Goal: Navigation & Orientation: Find specific page/section

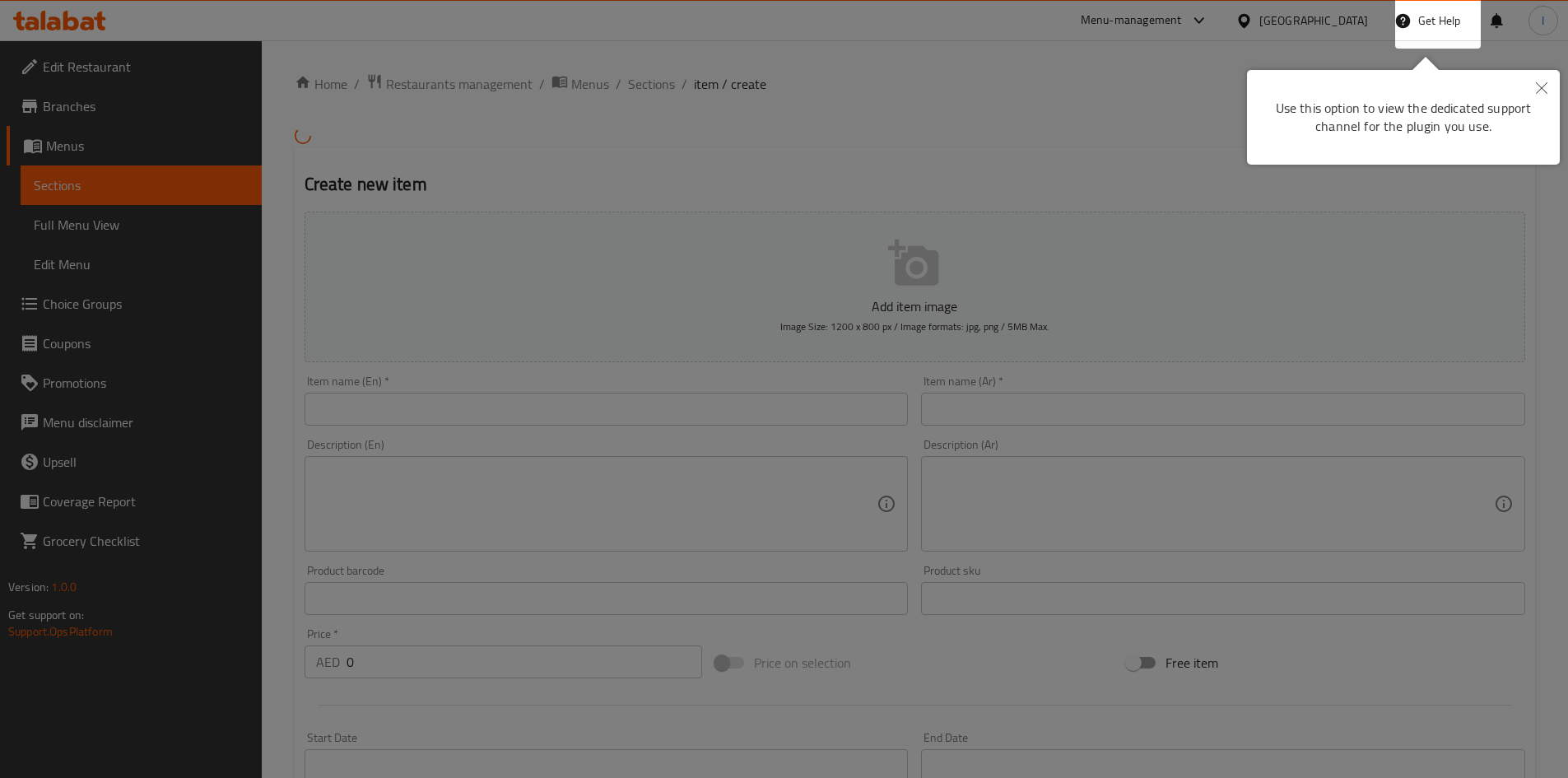
click at [1533, 84] on button "Close" at bounding box center [1542, 89] width 37 height 37
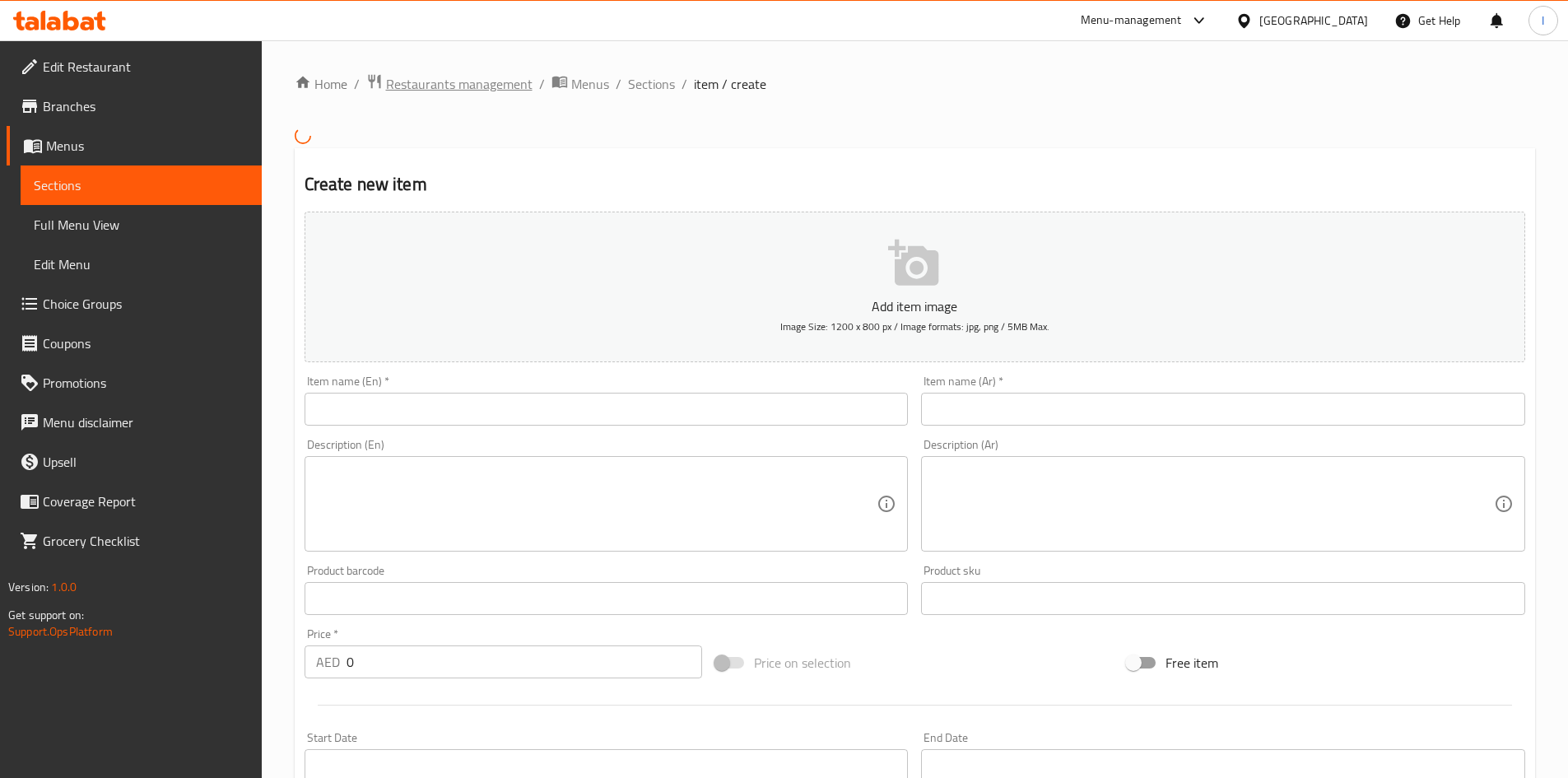
click at [465, 83] on span "Restaurants management" at bounding box center [459, 84] width 146 height 20
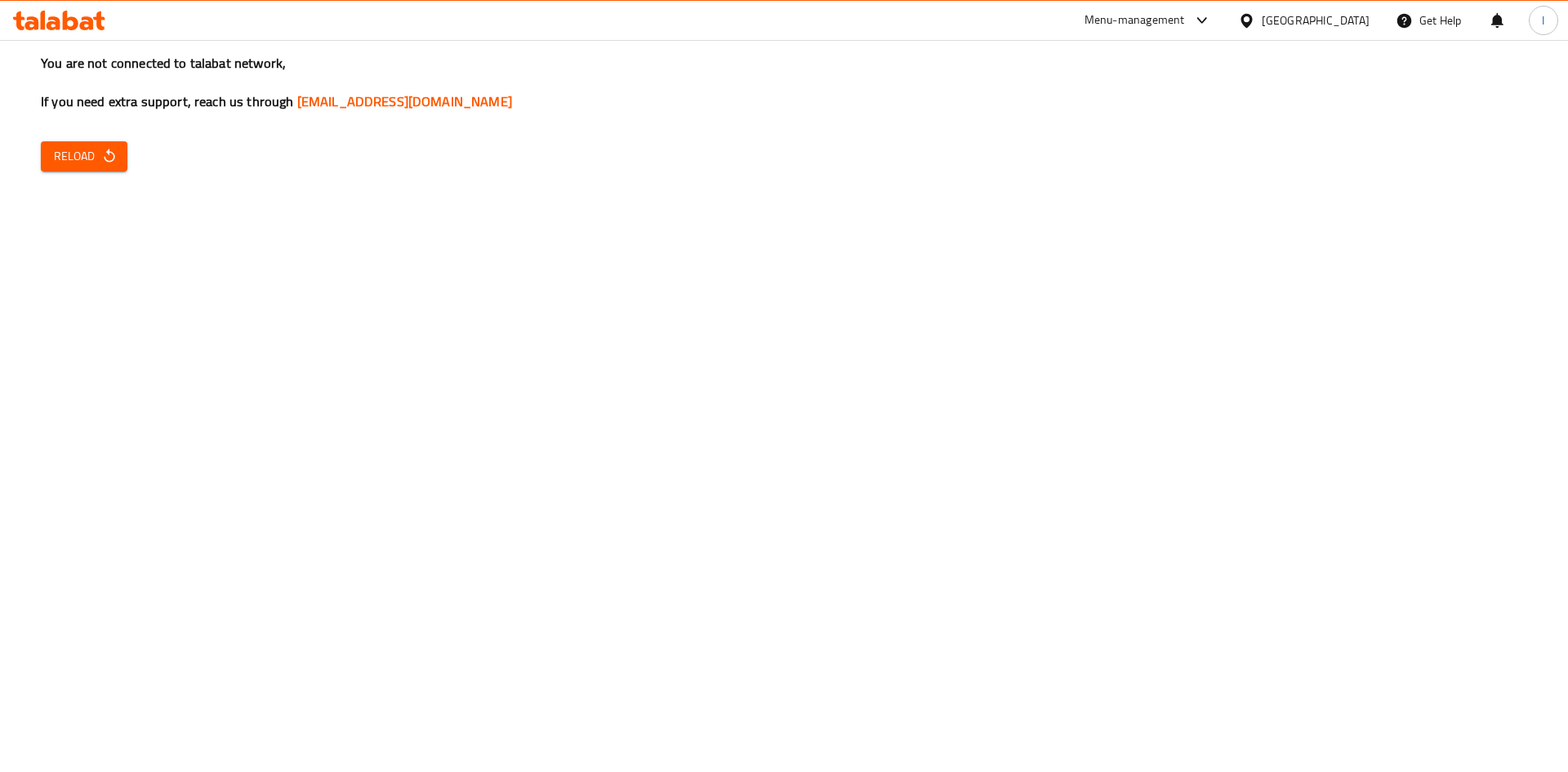
click at [76, 157] on span "Reload" at bounding box center [83, 156] width 61 height 21
click at [82, 167] on button "Reload" at bounding box center [83, 156] width 86 height 30
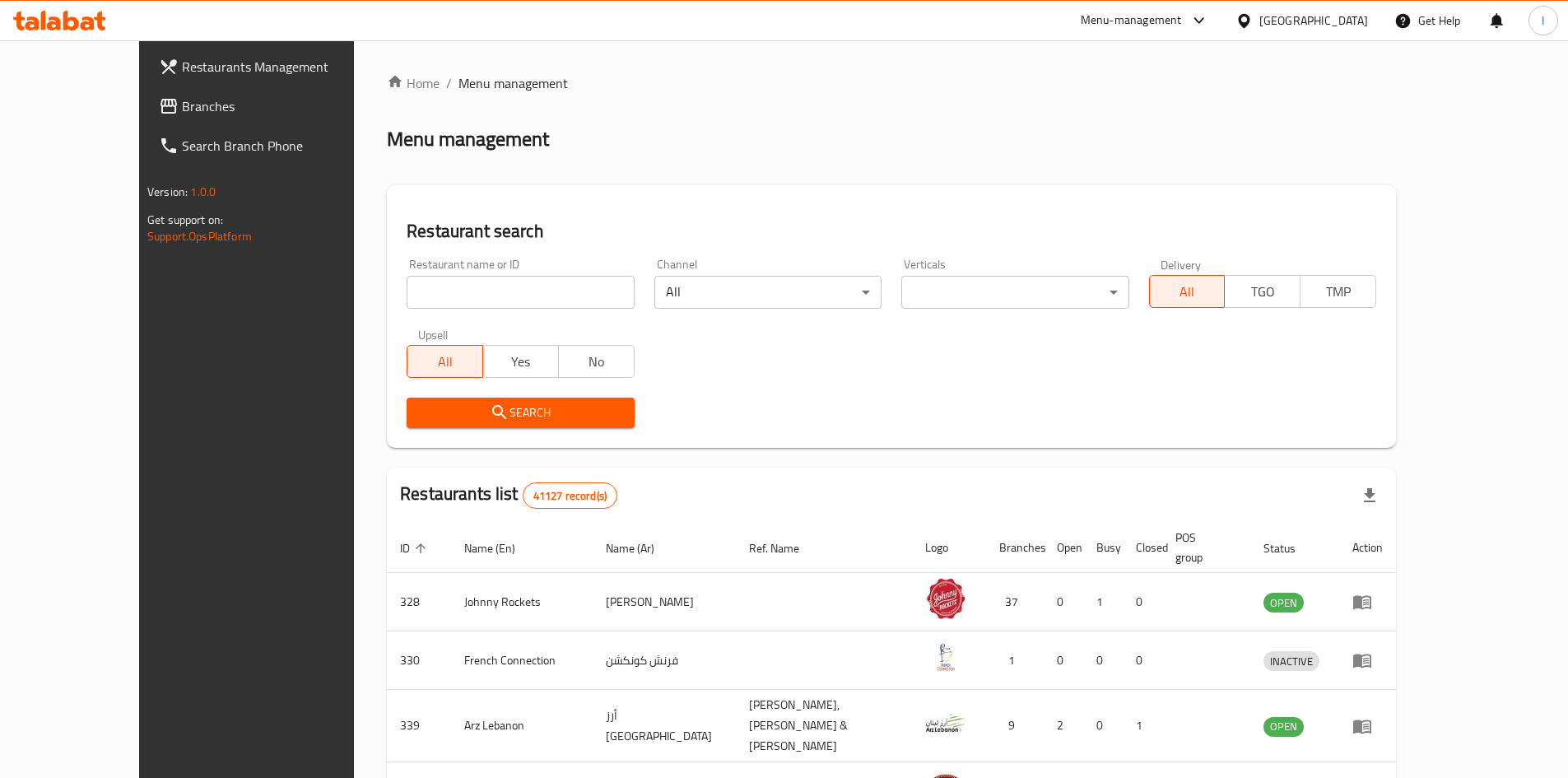
click at [407, 300] on input "search" at bounding box center [520, 293] width 228 height 33
paste input "669608"
type input "669608"
click button "Search" at bounding box center [520, 412] width 228 height 30
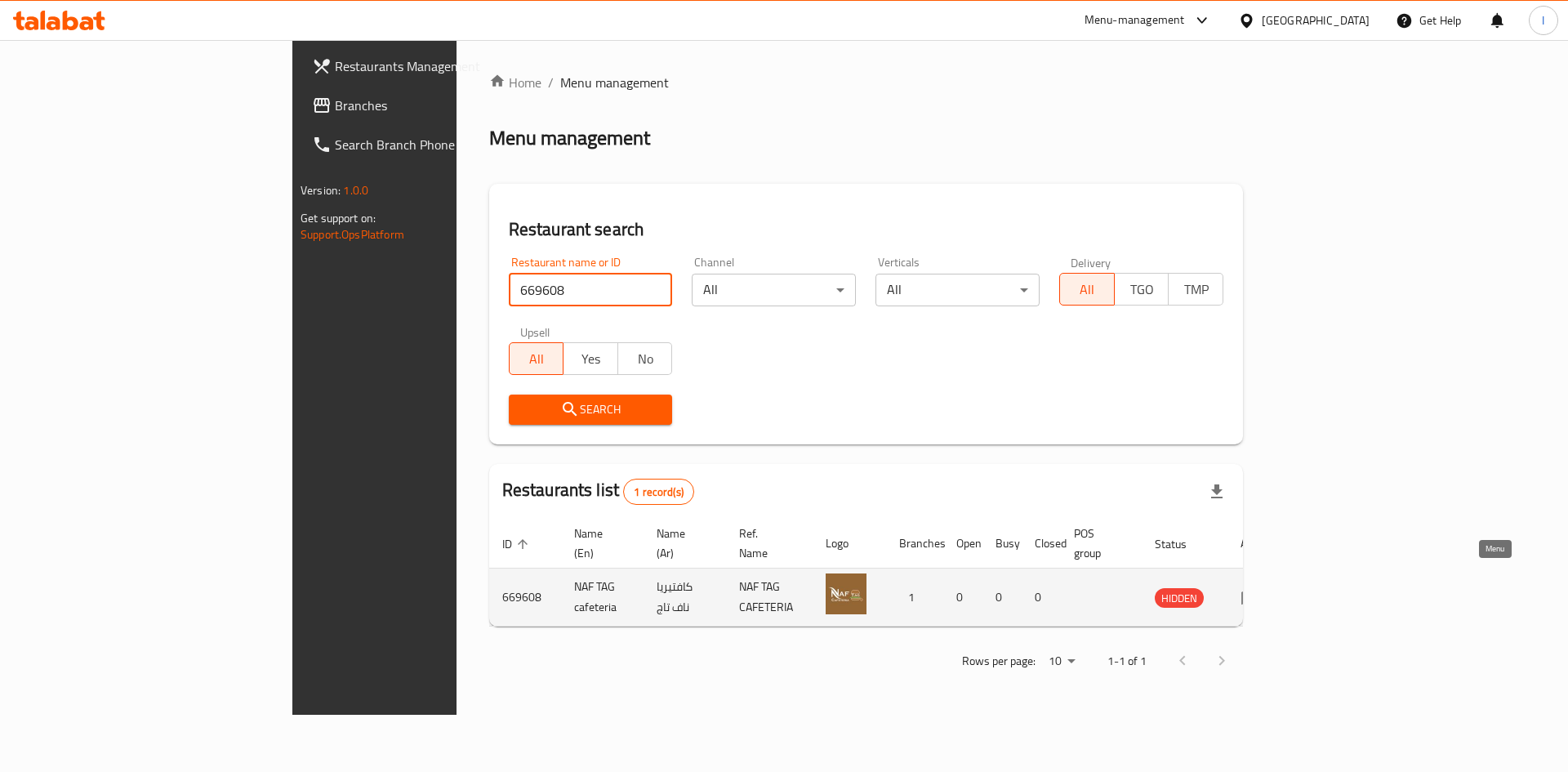
click at [1257, 595] on icon "enhanced table" at bounding box center [1254, 598] width 5 height 6
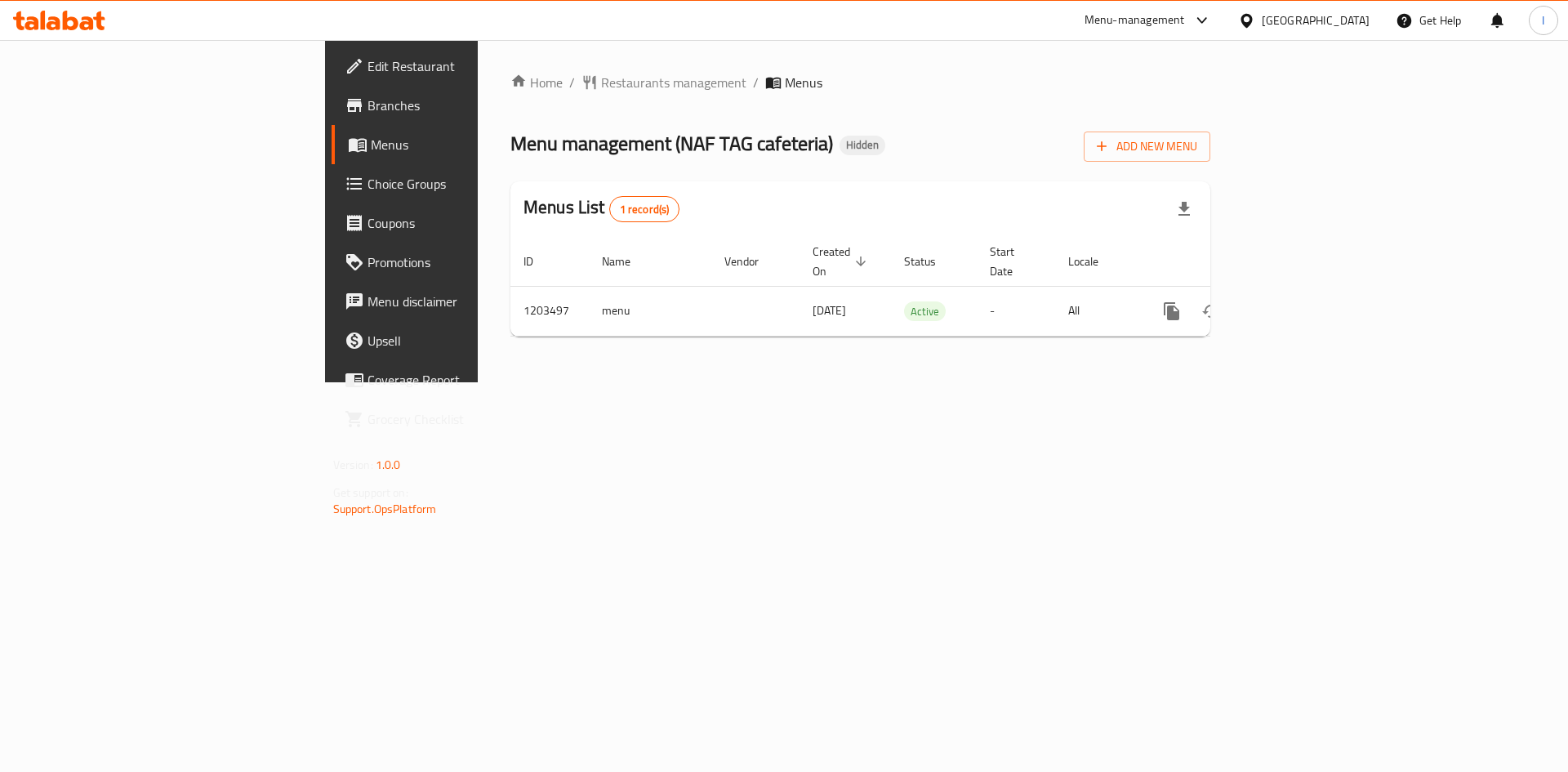
click at [367, 112] on span "Branches" at bounding box center [471, 105] width 207 height 20
